Goal: Navigation & Orientation: Go to known website

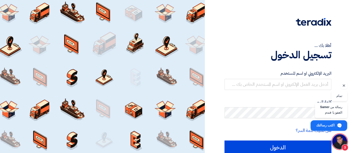
scroll to position [208, 0]
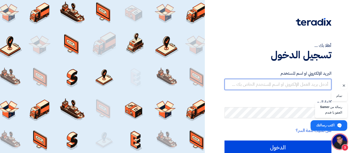
click at [301, 85] on input "text" at bounding box center [277, 84] width 107 height 11
type input "nassib@be.events"
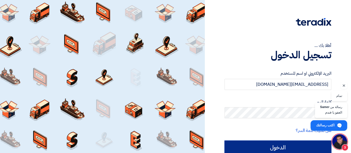
click at [274, 143] on input "الدخول" at bounding box center [277, 147] width 107 height 14
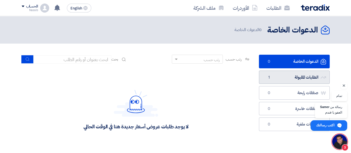
click at [292, 78] on link "الطلبات المقبولة الطلبات المقبولة 1" at bounding box center [294, 77] width 71 height 14
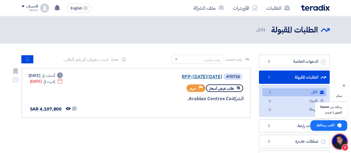
click at [196, 76] on link "RFP-Saudi National Day 2025" at bounding box center [166, 76] width 111 height 5
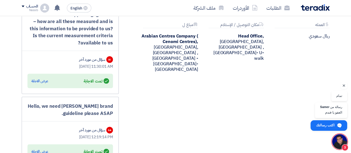
scroll to position [536, 0]
click at [340, 144] on span "فتح المحادثة" at bounding box center [339, 141] width 15 height 15
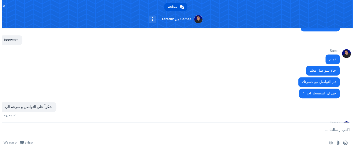
scroll to position [231, 0]
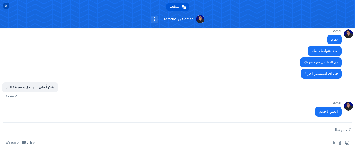
click at [6, 4] on span "إغلاق المحادثة" at bounding box center [6, 6] width 3 height 4
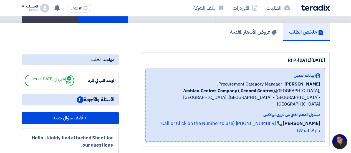
scroll to position [0, 0]
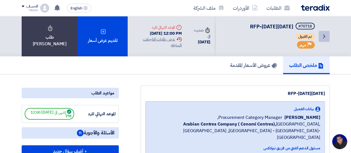
click at [325, 36] on icon "Back" at bounding box center [324, 36] width 7 height 7
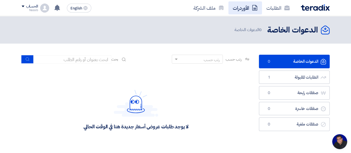
click at [246, 9] on link "الأوردرات" at bounding box center [245, 7] width 34 height 13
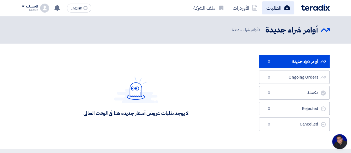
click at [277, 9] on link "الطلبات" at bounding box center [278, 7] width 32 height 13
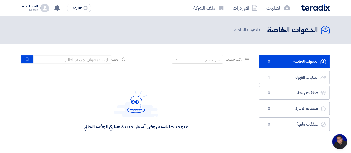
click at [314, 7] on img at bounding box center [315, 7] width 29 height 6
click at [311, 8] on img at bounding box center [315, 7] width 29 height 6
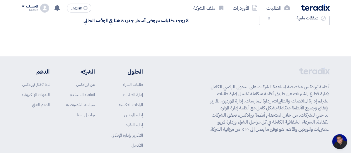
scroll to position [137, 0]
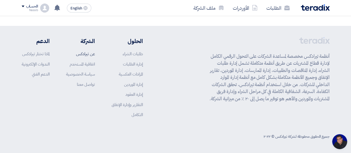
click at [87, 54] on link "عن تيرادكس" at bounding box center [85, 54] width 19 height 6
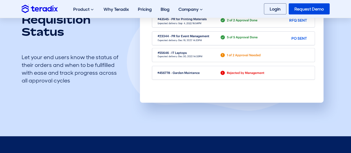
scroll to position [603, 0]
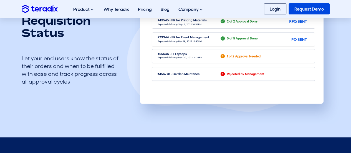
drag, startPoint x: 135, startPoint y: 51, endPoint x: 114, endPoint y: 36, distance: 25.5
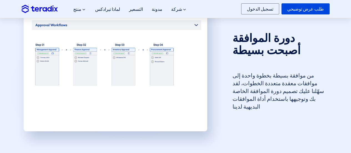
scroll to position [373, 0]
